Goal: Task Accomplishment & Management: Manage account settings

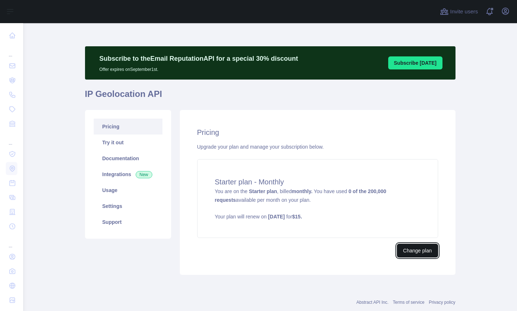
click at [410, 249] on button "Change plan" at bounding box center [417, 251] width 41 height 14
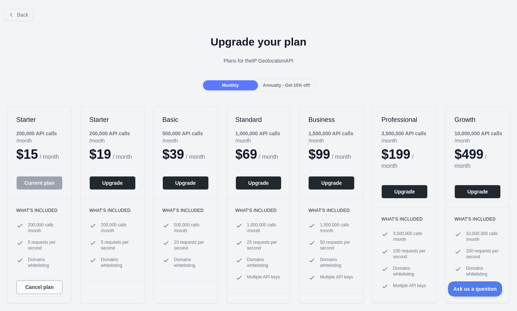
click at [32, 294] on button "Cancel plan" at bounding box center [39, 287] width 46 height 14
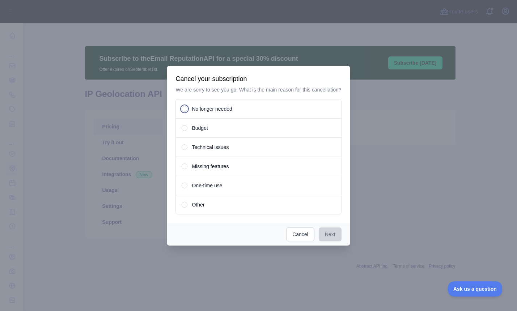
click at [190, 110] on div "No longer needed" at bounding box center [259, 109] width 166 height 20
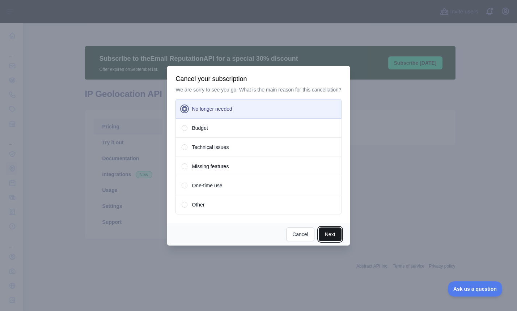
click at [337, 237] on button "Next" at bounding box center [330, 235] width 23 height 14
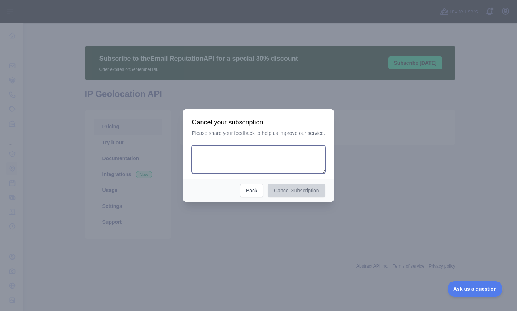
click at [243, 160] on textarea at bounding box center [258, 159] width 133 height 28
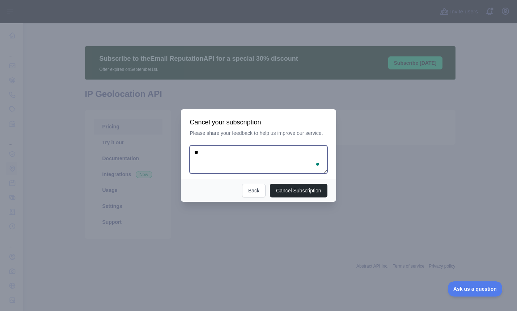
type textarea "*"
type textarea "**********"
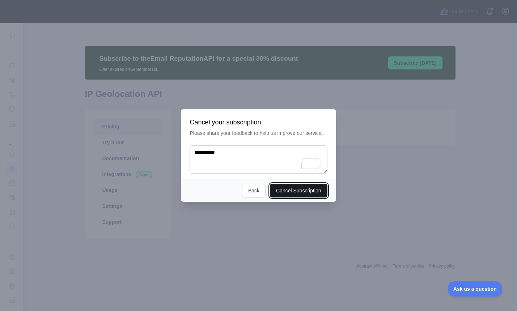
click at [303, 191] on button "Cancel Subscription" at bounding box center [299, 191] width 58 height 14
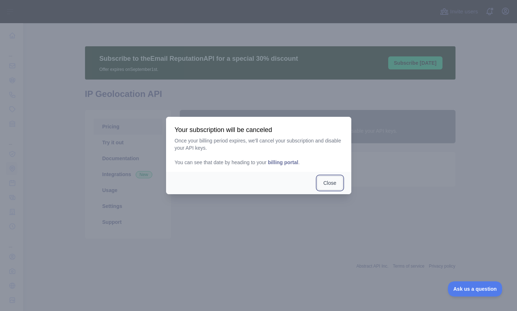
click at [328, 185] on button "Close" at bounding box center [329, 183] width 25 height 14
